Goal: Task Accomplishment & Management: Manage account settings

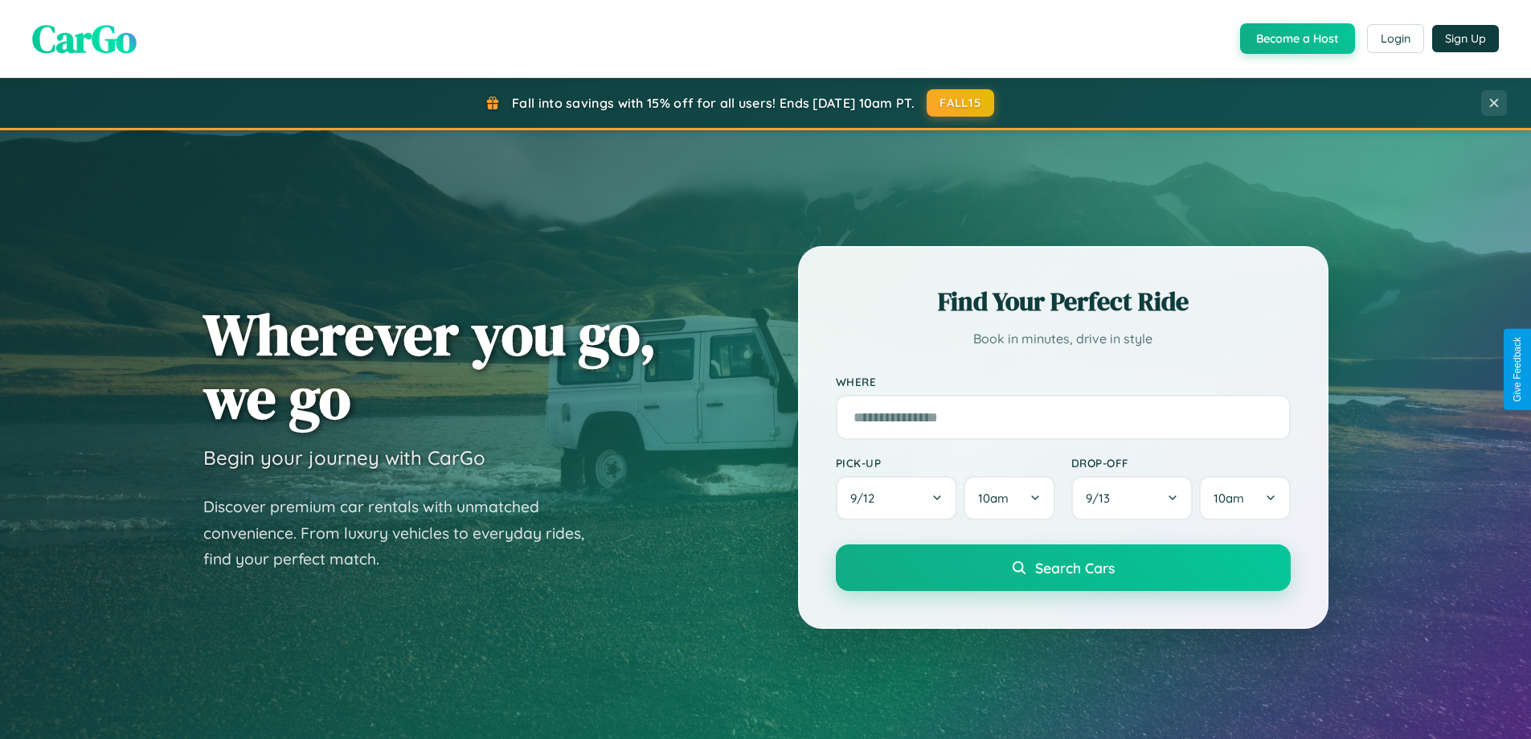
scroll to position [1106, 0]
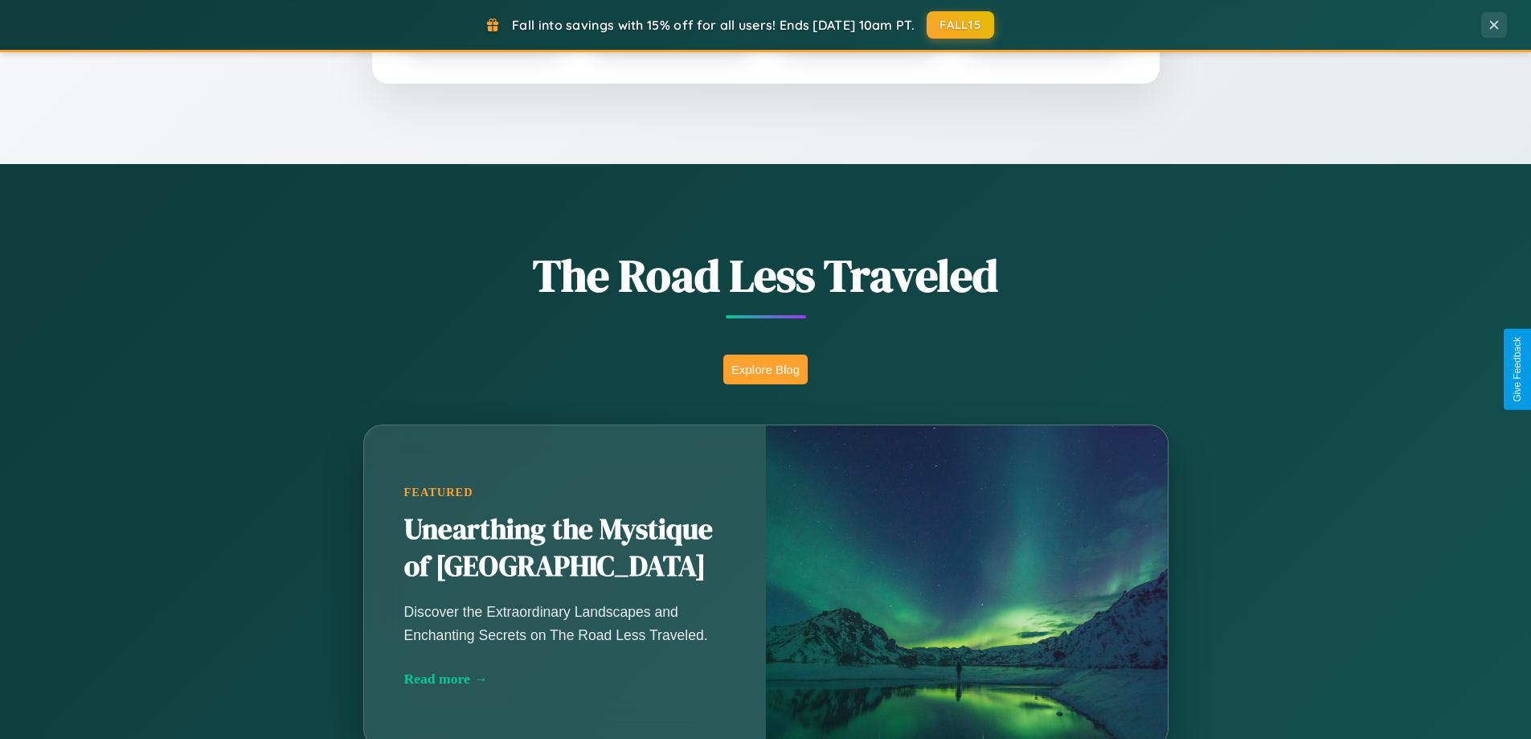
click at [765, 369] on button "Explore Blog" at bounding box center [765, 369] width 84 height 30
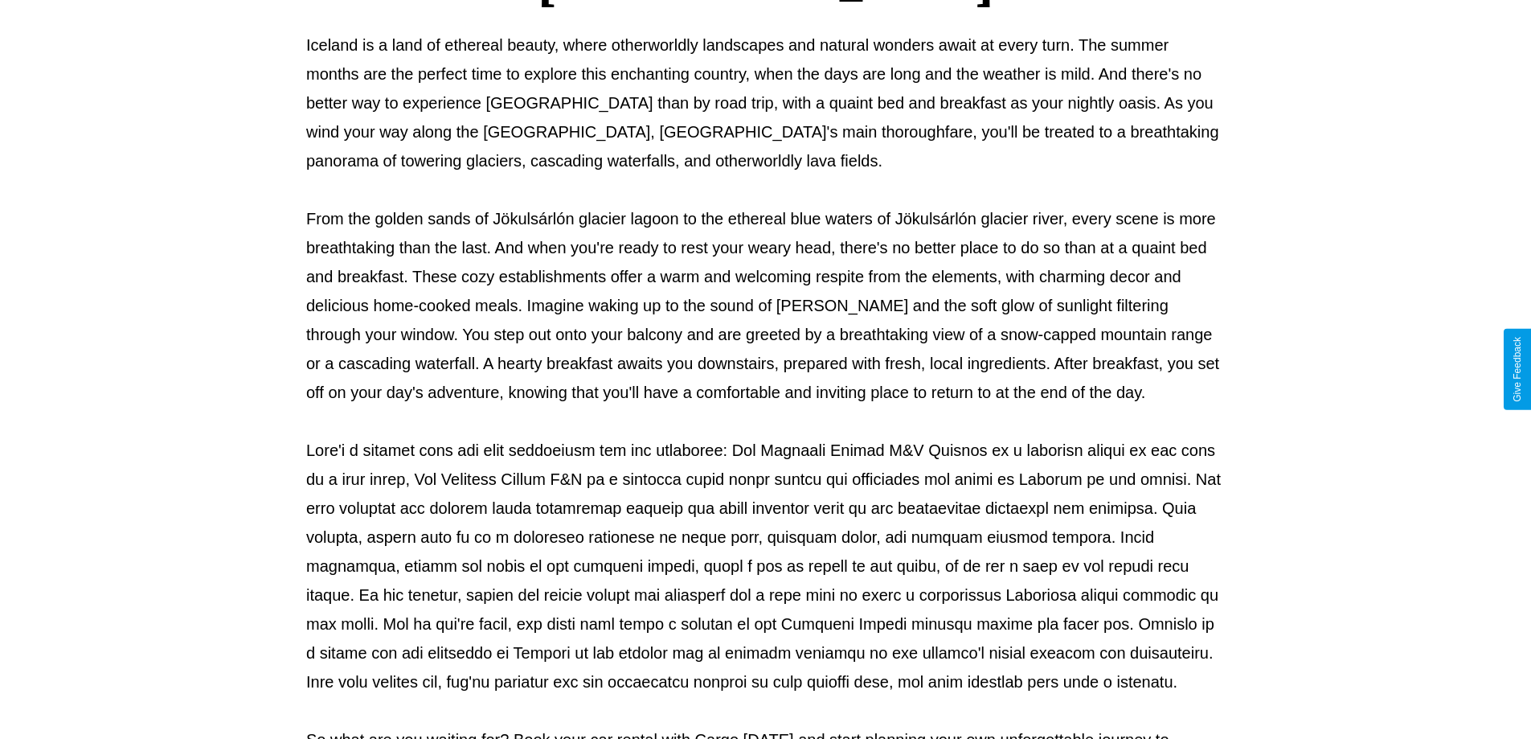
scroll to position [520, 0]
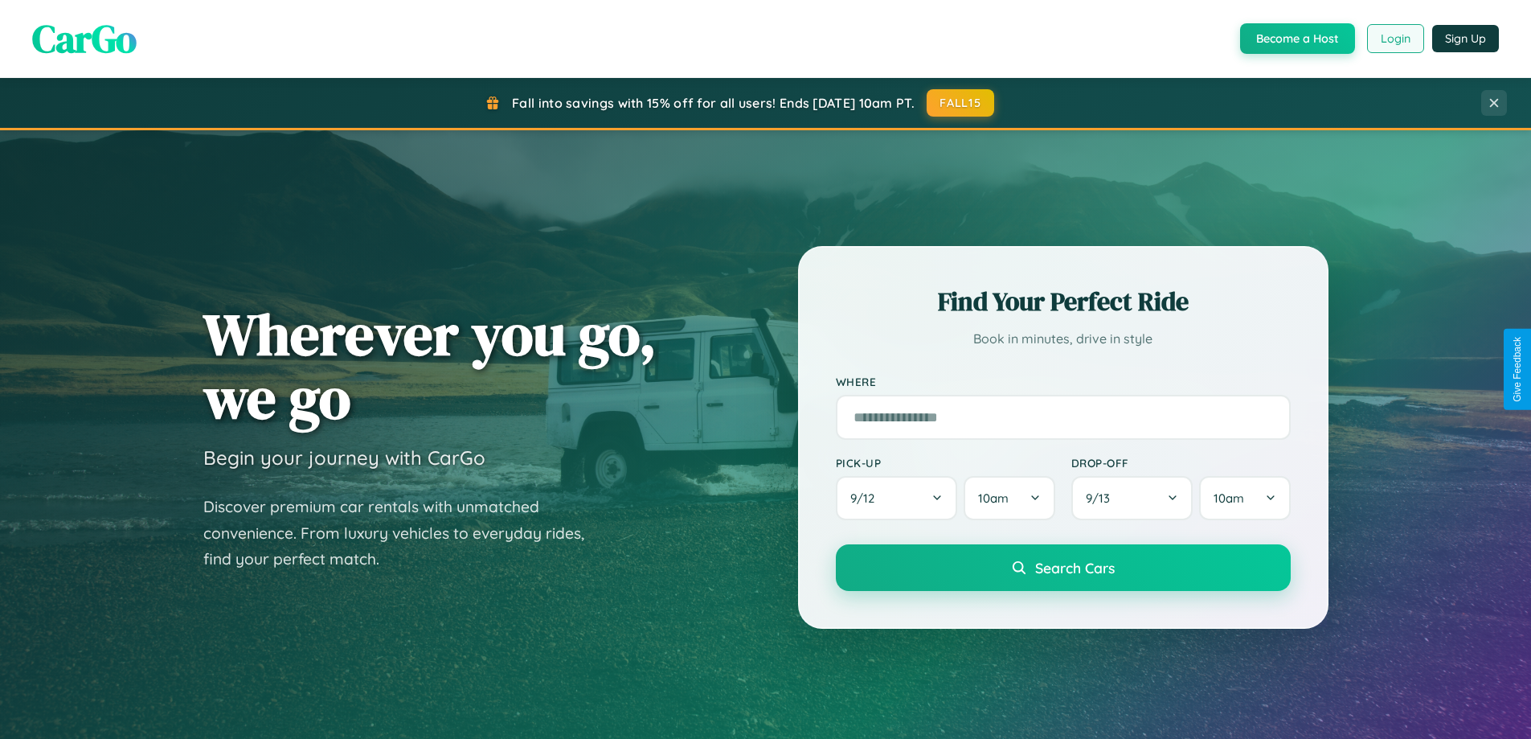
click at [1395, 39] on button "Login" at bounding box center [1395, 38] width 57 height 29
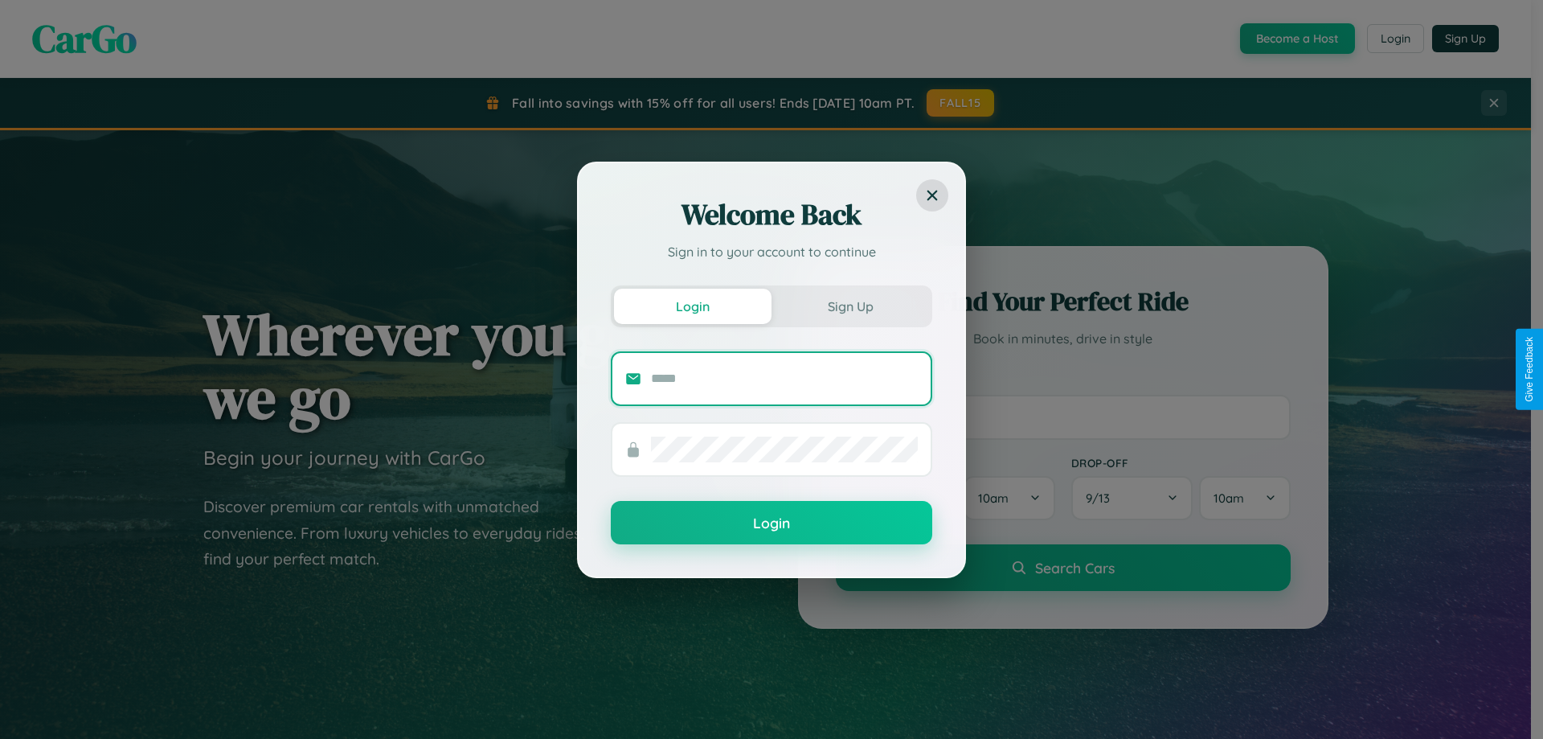
click at [785, 378] on input "text" at bounding box center [784, 379] width 267 height 26
type input "**********"
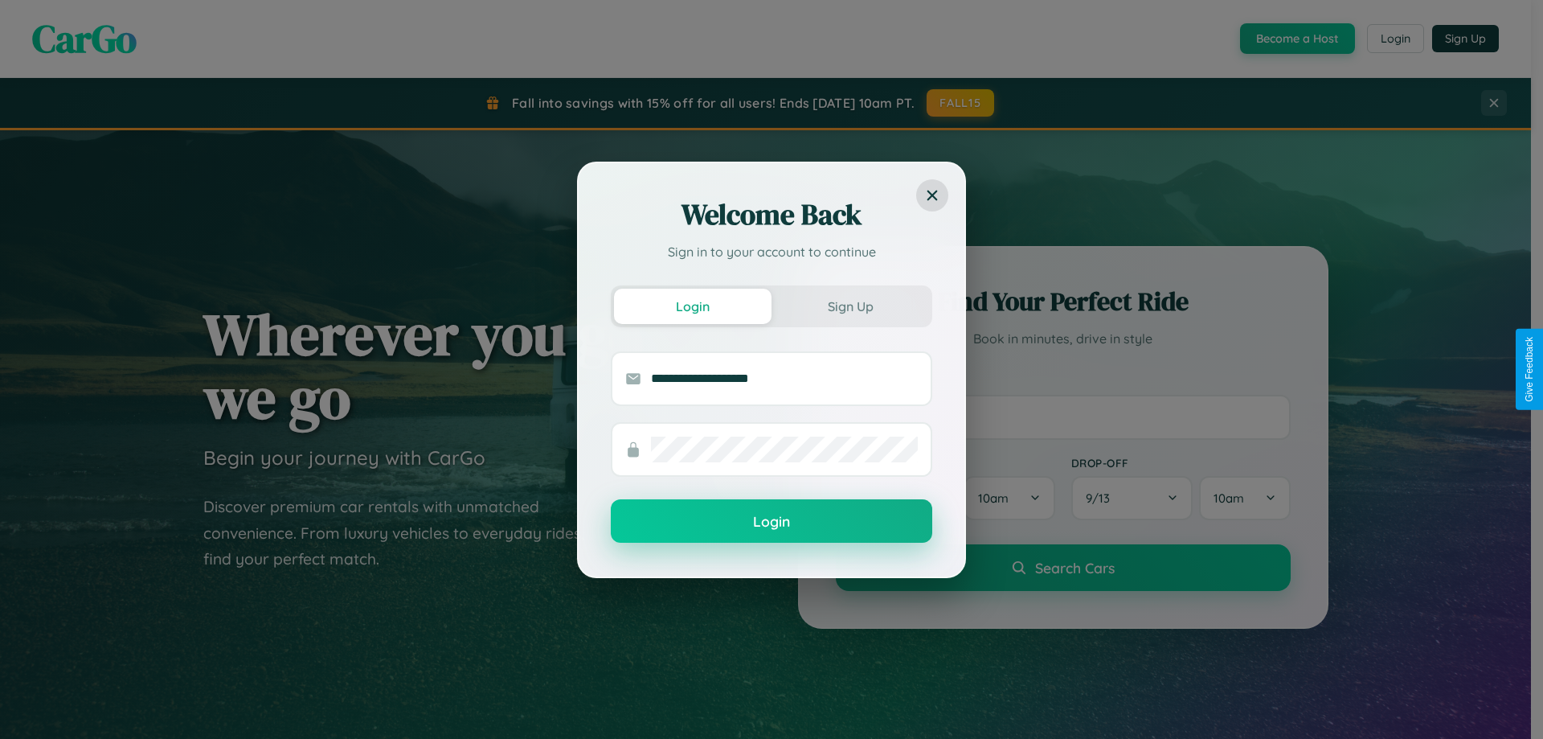
click at [772, 522] on button "Login" at bounding box center [772, 520] width 322 height 43
